Goal: Transaction & Acquisition: Purchase product/service

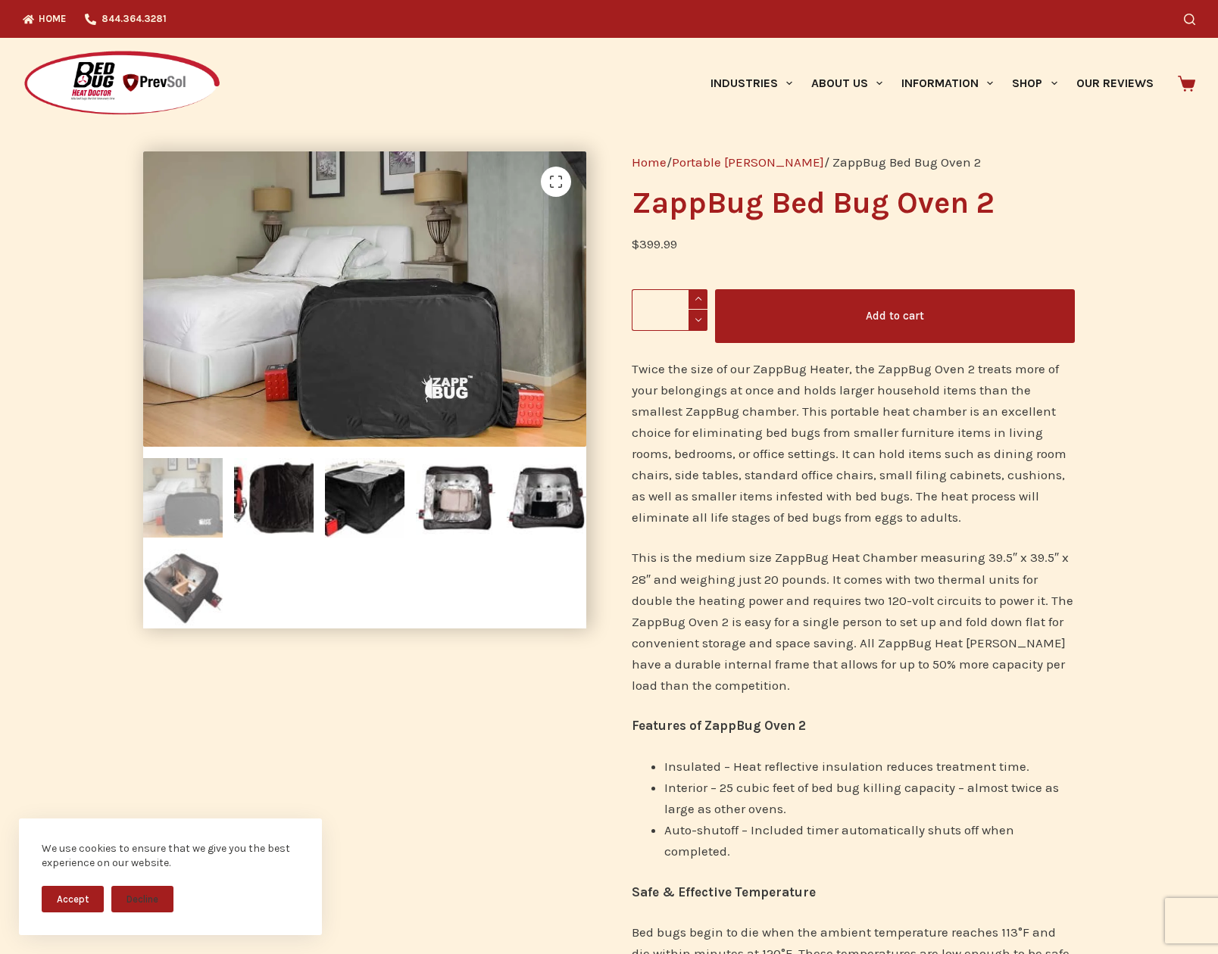
click at [173, 580] on img at bounding box center [183, 589] width 80 height 80
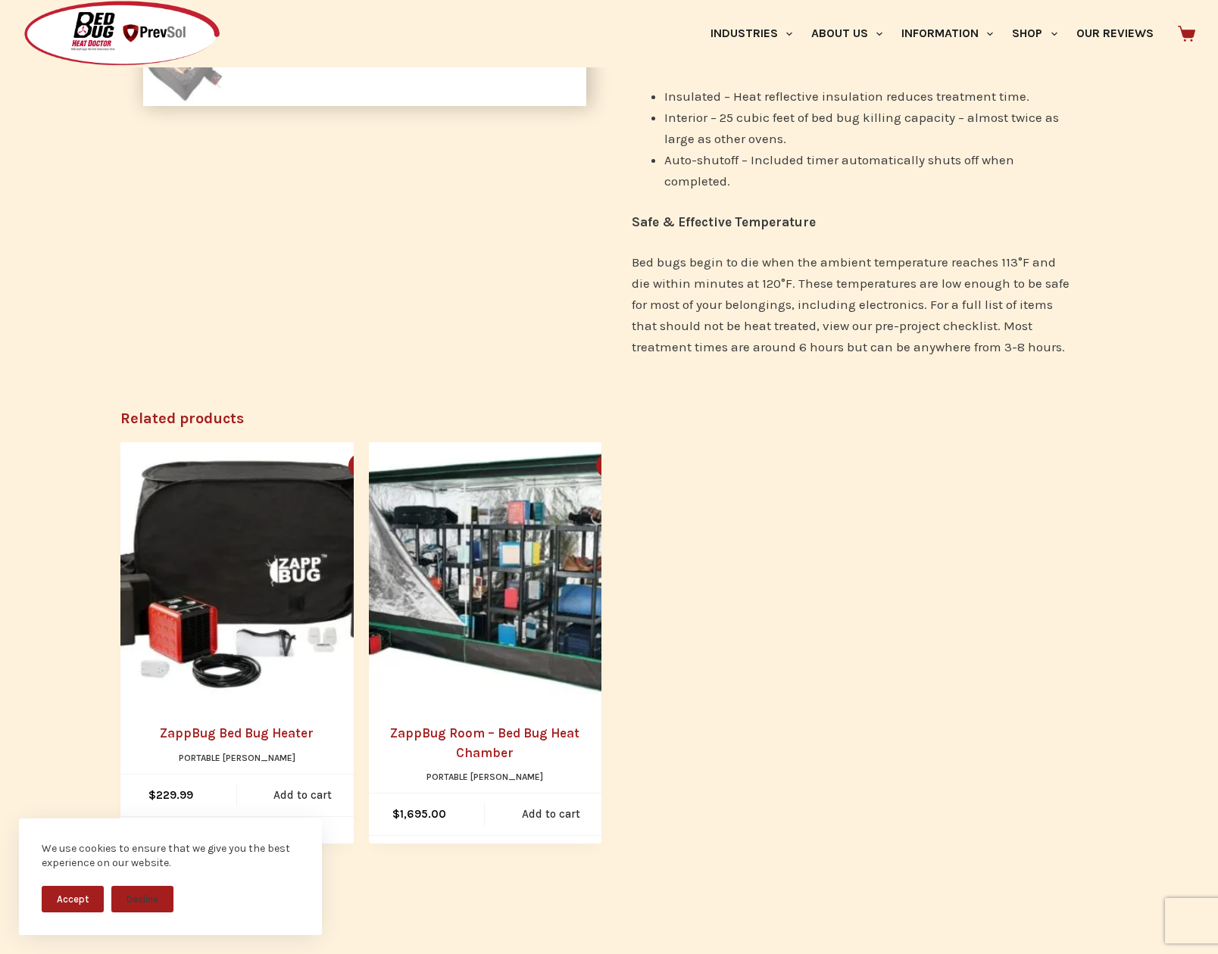
scroll to position [682, 0]
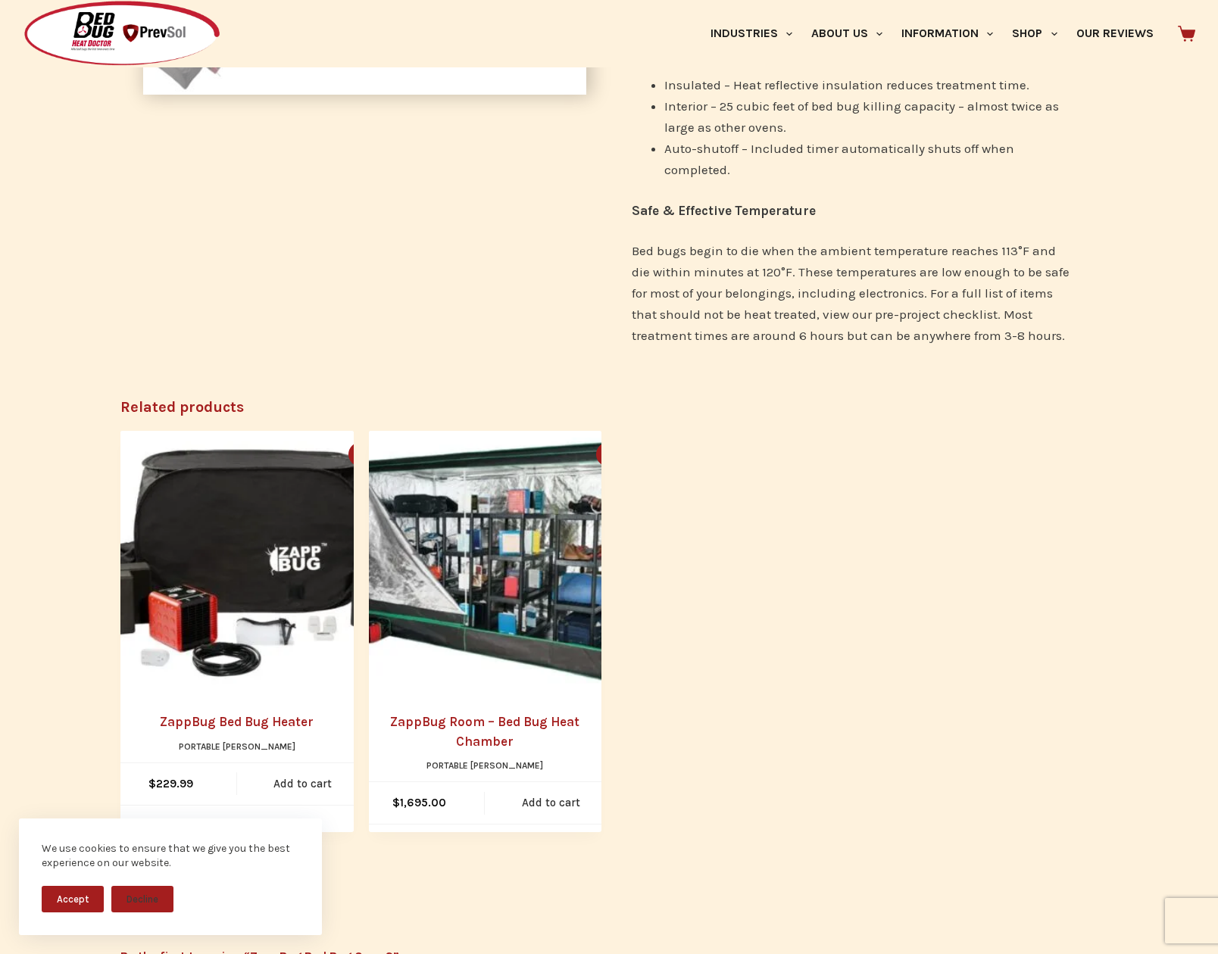
click at [507, 585] on img "ZappBug Room - Bed Bug Heat Chamber" at bounding box center [501, 563] width 264 height 264
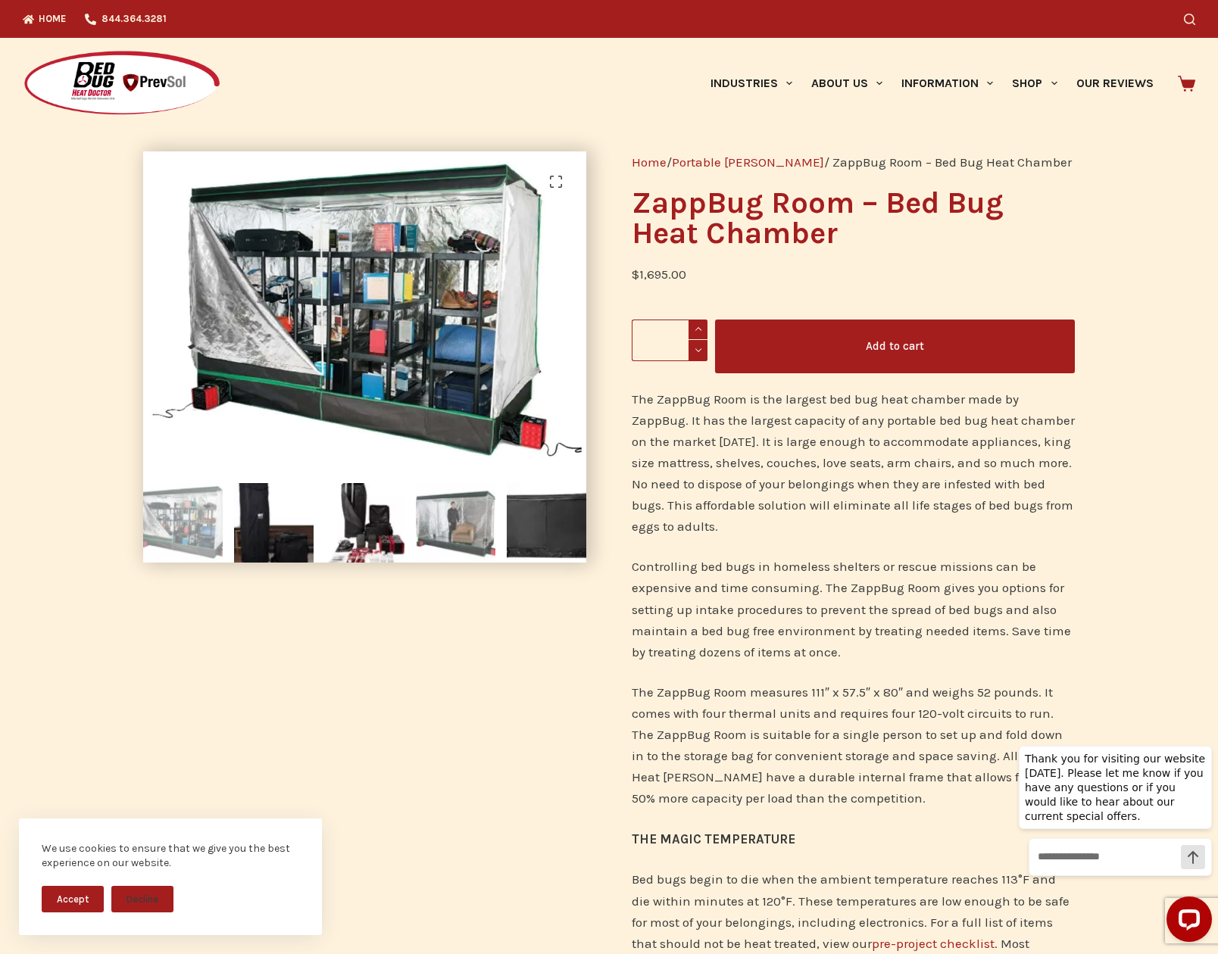
click at [428, 519] on img at bounding box center [456, 523] width 80 height 80
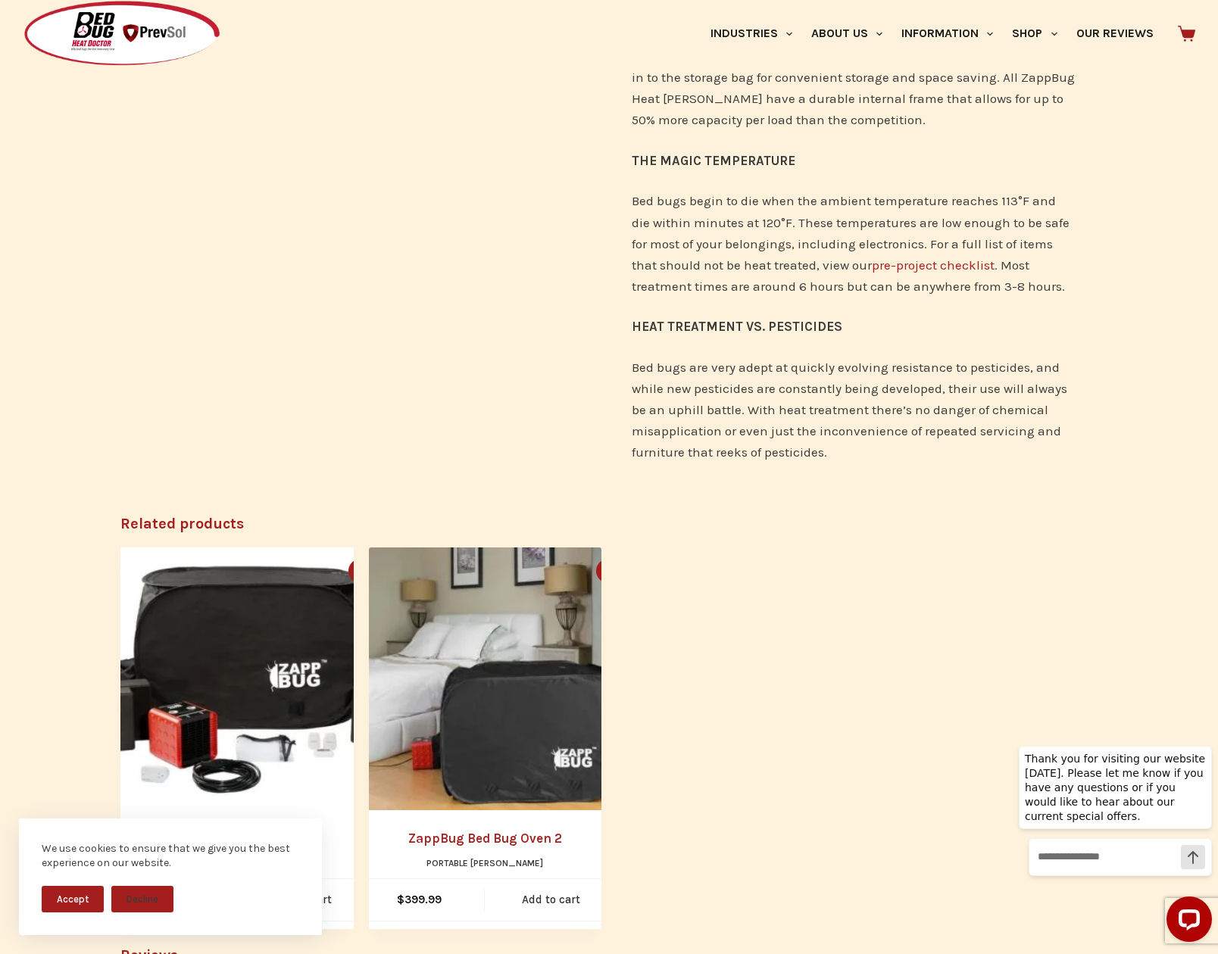
scroll to position [682, 0]
